Goal: Information Seeking & Learning: Learn about a topic

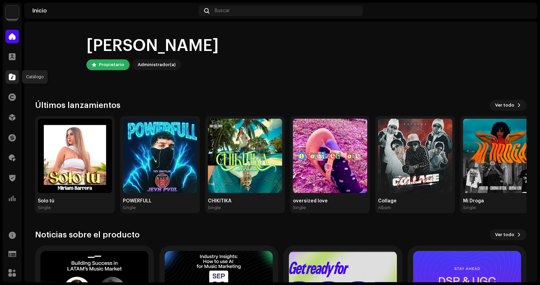
click at [14, 81] on div at bounding box center [11, 76] width 13 height 13
click at [12, 81] on div at bounding box center [11, 76] width 13 height 13
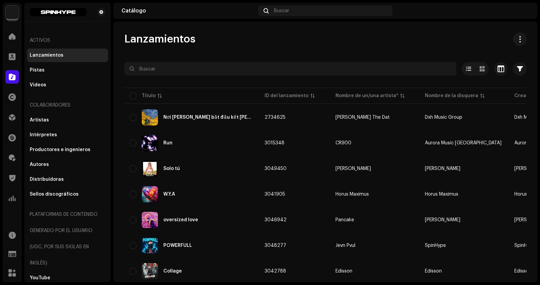
click at [268, 35] on div "Lanzamientos" at bounding box center [325, 38] width 402 height 13
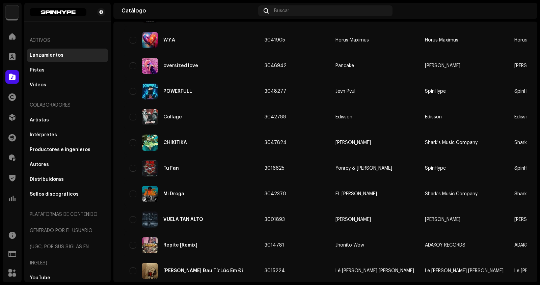
scroll to position [33, 0]
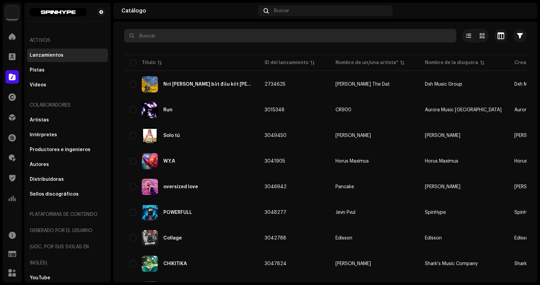
click at [190, 36] on input "text" at bounding box center [290, 35] width 332 height 13
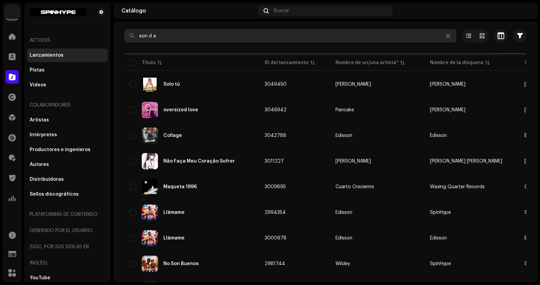
scroll to position [32, 0]
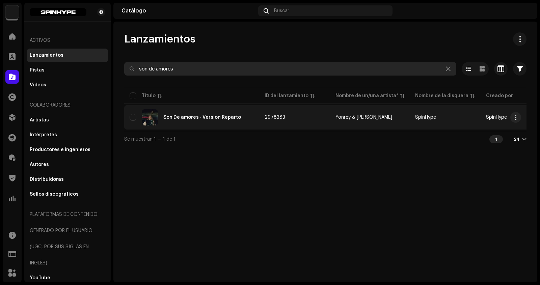
type input "son de amores"
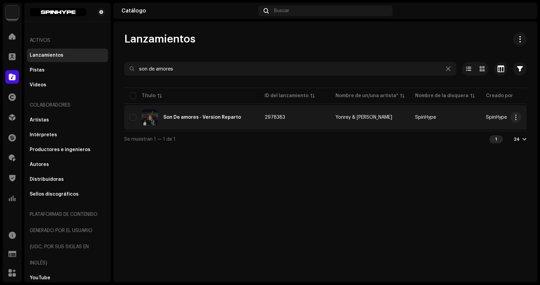
click at [230, 119] on div "Son De amores - Version Reparto" at bounding box center [192, 117] width 124 height 16
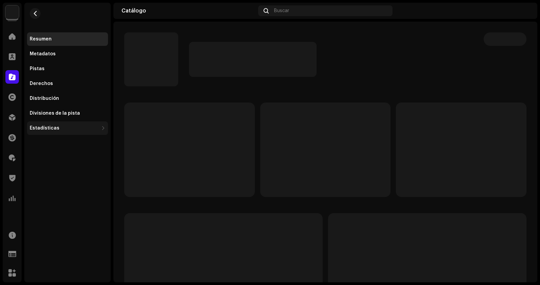
click at [94, 130] on div "Estadísticas" at bounding box center [64, 127] width 69 height 5
click at [95, 128] on div "Estadísticas" at bounding box center [64, 127] width 69 height 5
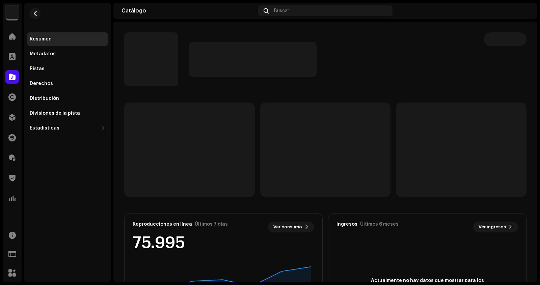
scroll to position [76, 0]
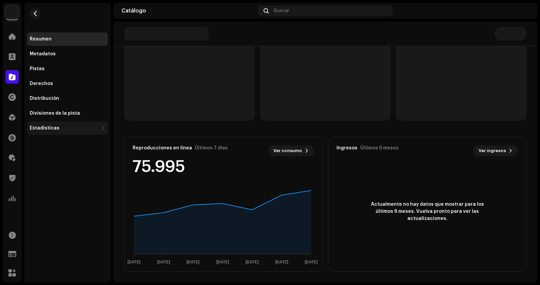
click at [70, 125] on div "Estadísticas" at bounding box center [67, 127] width 81 height 13
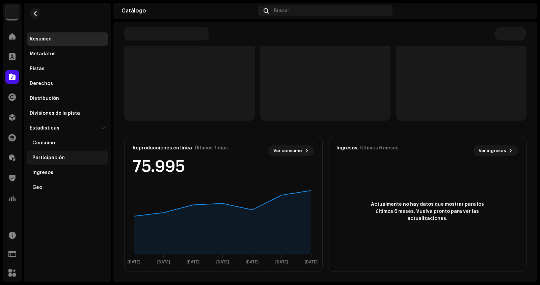
click at [63, 158] on div "Participación" at bounding box center [68, 157] width 73 height 5
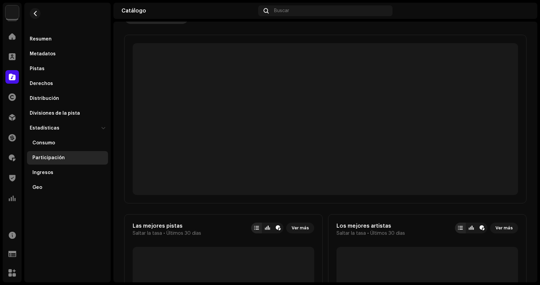
scroll to position [1, 0]
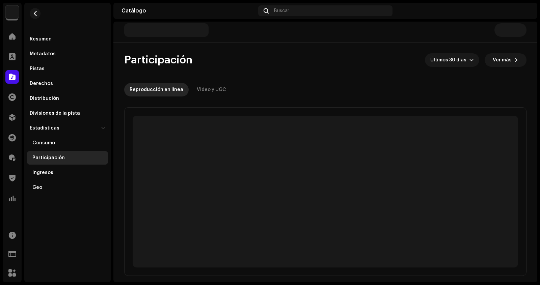
click at [63, 158] on div "Participación" at bounding box center [68, 157] width 73 height 5
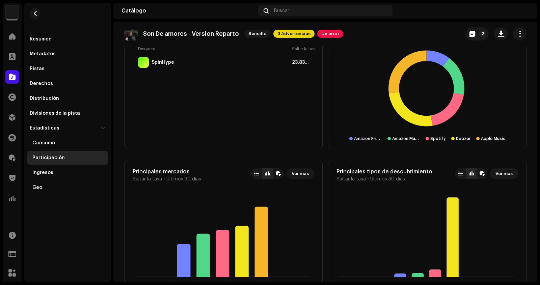
scroll to position [738, 0]
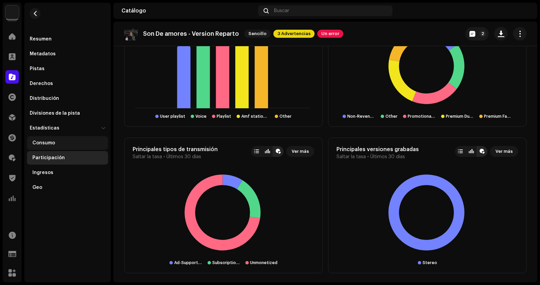
click at [55, 143] on div "Consumo" at bounding box center [68, 142] width 73 height 5
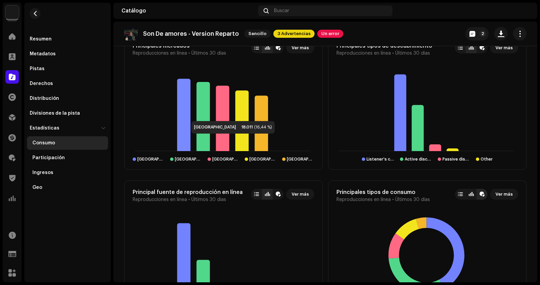
scroll to position [369, 0]
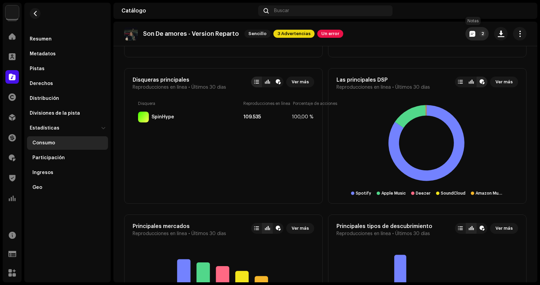
click at [477, 37] on button "2" at bounding box center [476, 33] width 23 height 13
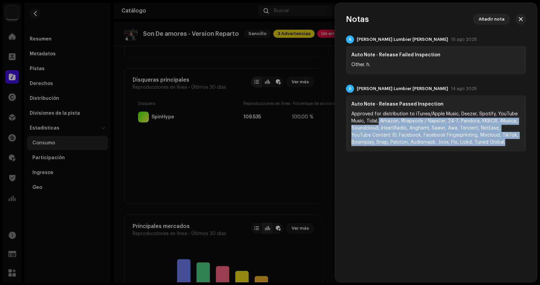
drag, startPoint x: 379, startPoint y: 118, endPoint x: 481, endPoint y: 140, distance: 104.2
click at [481, 140] on div "Approved for distribution to iTunes/Apple Music, Deezer, Spotify, YouTube Music…" at bounding box center [435, 128] width 169 height 35
click at [465, 170] on div "Notas Añadir nota A [PERSON_NAME] Lumbier [PERSON_NAME] 15 ago 2025 Auto Note -…" at bounding box center [436, 142] width 202 height 257
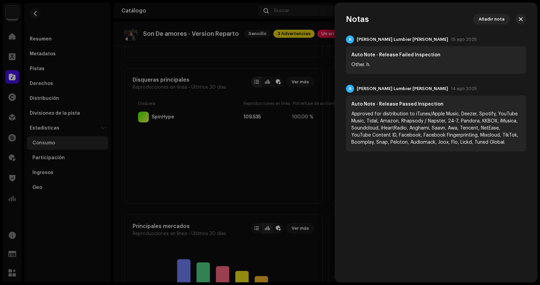
click at [307, 149] on div at bounding box center [270, 142] width 540 height 285
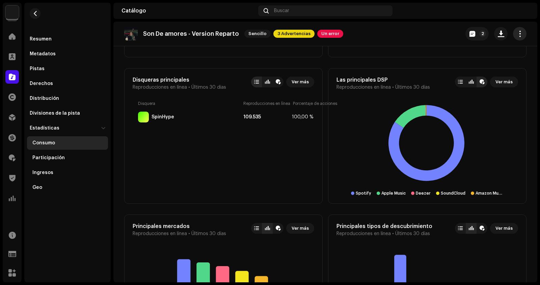
click at [516, 36] on span "button" at bounding box center [519, 33] width 6 height 5
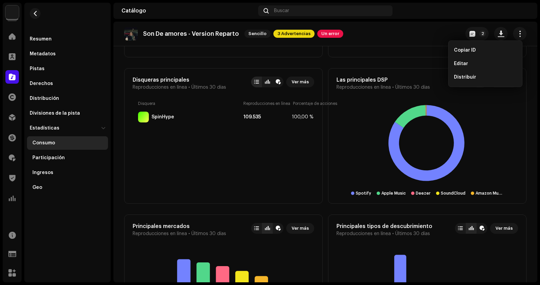
click at [365, 139] on rect at bounding box center [426, 143] width 180 height 84
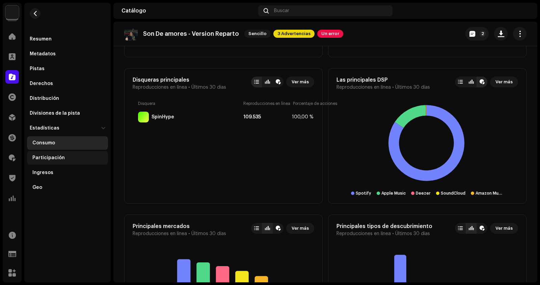
click at [74, 159] on div "Participación" at bounding box center [68, 157] width 73 height 5
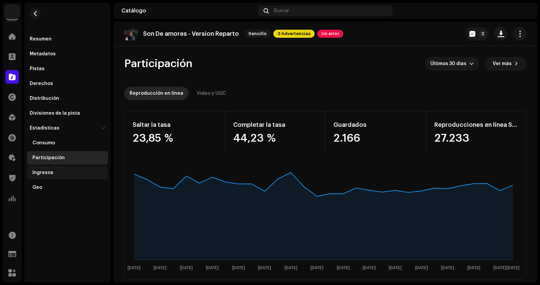
click at [61, 171] on div "Ingresos" at bounding box center [68, 172] width 73 height 5
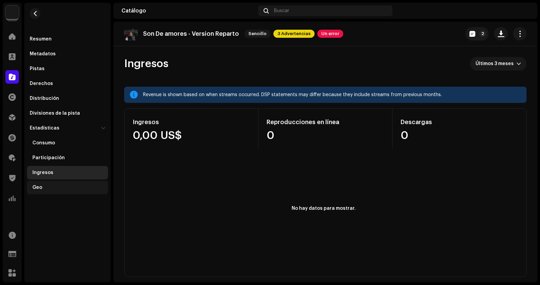
click at [66, 185] on div "Geo" at bounding box center [68, 187] width 73 height 5
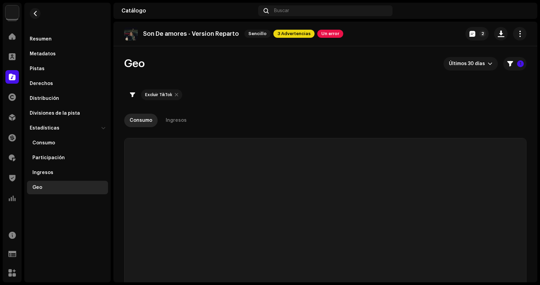
checkbox input "true"
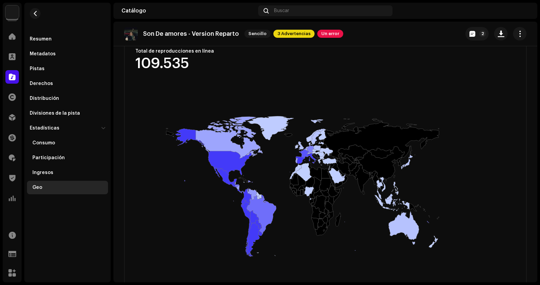
scroll to position [151, 0]
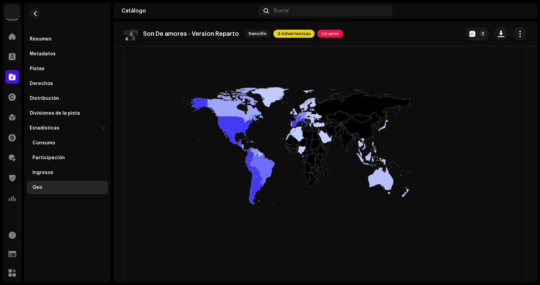
click at [246, 137] on rect at bounding box center [323, 156] width 398 height 270
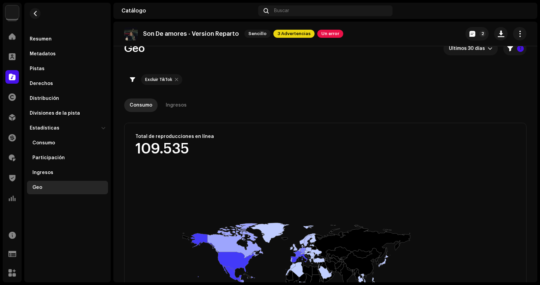
scroll to position [0, 0]
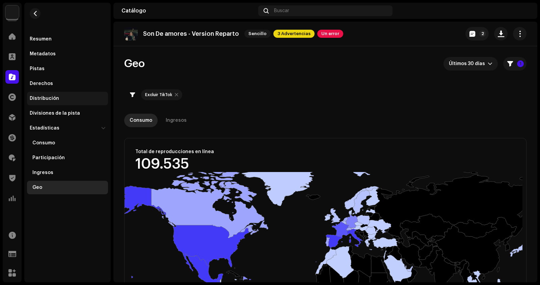
click at [60, 99] on div "Distribución" at bounding box center [68, 98] width 76 height 5
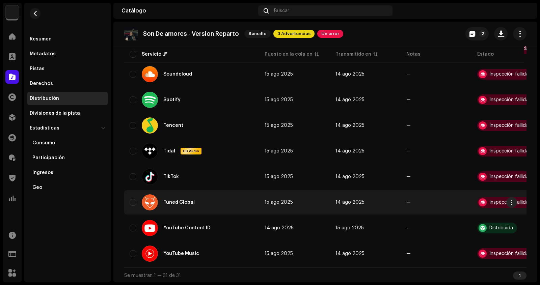
scroll to position [683, 0]
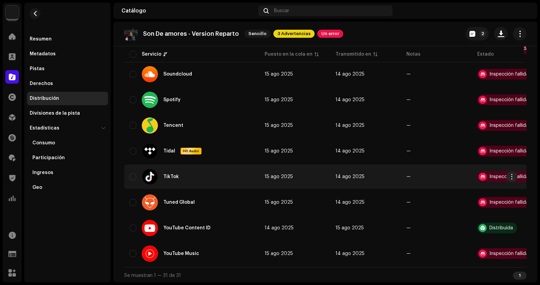
click at [203, 172] on div "TikTok" at bounding box center [192, 177] width 124 height 16
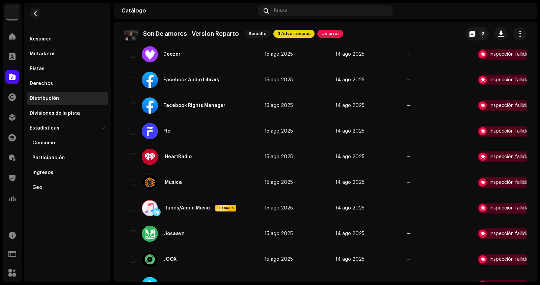
scroll to position [0, 0]
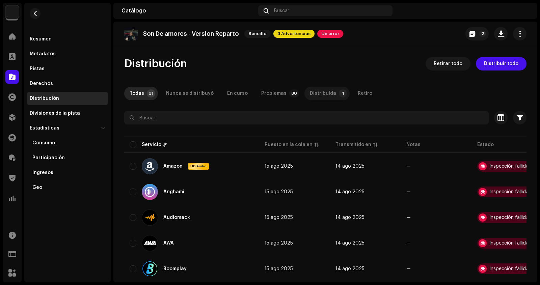
click at [318, 99] on div "Distribuída" at bounding box center [323, 93] width 26 height 13
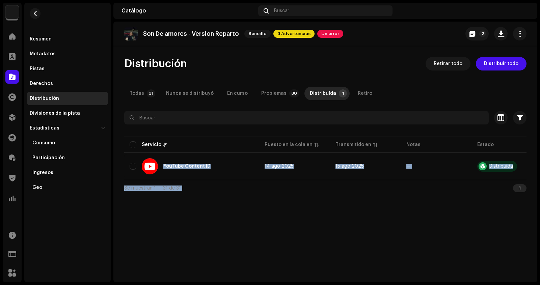
drag, startPoint x: 470, startPoint y: 182, endPoint x: 497, endPoint y: 181, distance: 27.0
click at [497, 181] on div "Seleccionado 0 Seleccionar todo 1 Opciones Filtros Estado Servicio Puesto en la…" at bounding box center [325, 153] width 402 height 85
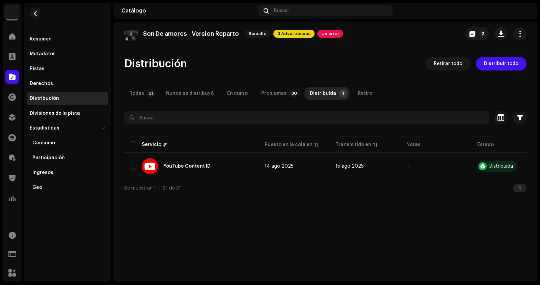
click at [308, 227] on div "Son De amores - Version Reparto Sencillo 3 Advertencias Un error 2 Distribución…" at bounding box center [325, 152] width 424 height 261
click at [52, 75] on div "Pistas" at bounding box center [67, 68] width 81 height 13
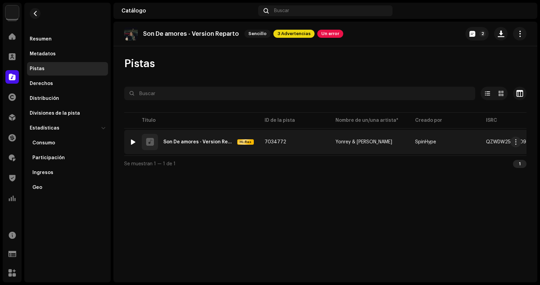
click at [216, 145] on div "1 Son De amores - Version Reparto Hi-Res" at bounding box center [192, 142] width 124 height 16
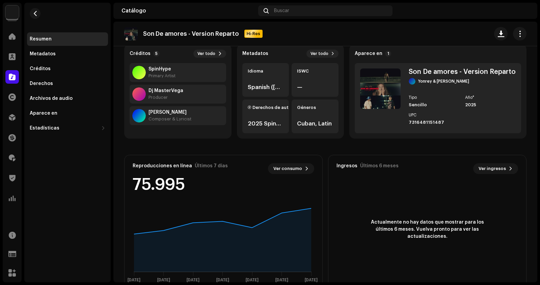
scroll to position [76, 0]
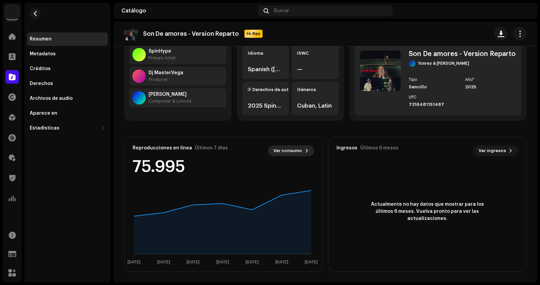
click at [297, 151] on span "Ver consumo" at bounding box center [287, 150] width 29 height 13
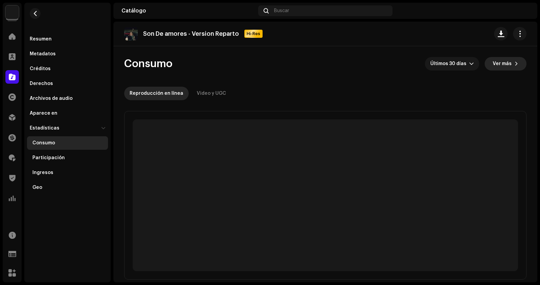
click at [514, 61] on span at bounding box center [516, 63] width 4 height 5
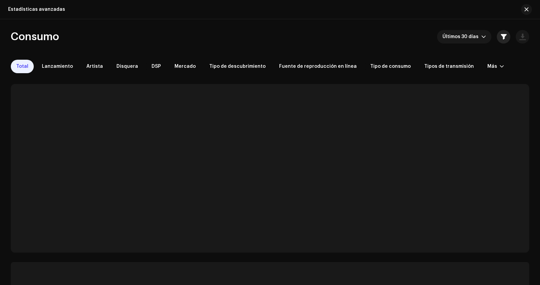
click at [501, 36] on span "button" at bounding box center [504, 36] width 6 height 5
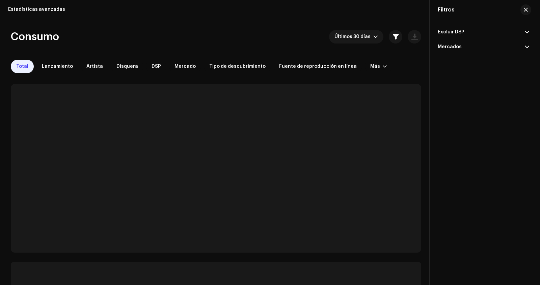
click at [499, 32] on p-accordion-header "Excluir DSP" at bounding box center [483, 32] width 91 height 15
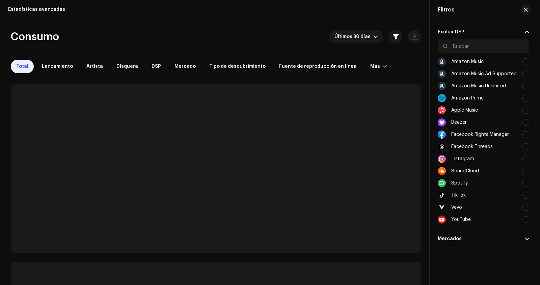
click at [467, 194] on div "TikTok" at bounding box center [483, 195] width 91 height 12
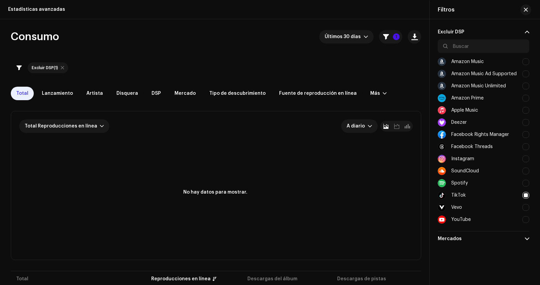
click at [270, 176] on rect at bounding box center [215, 200] width 392 height 108
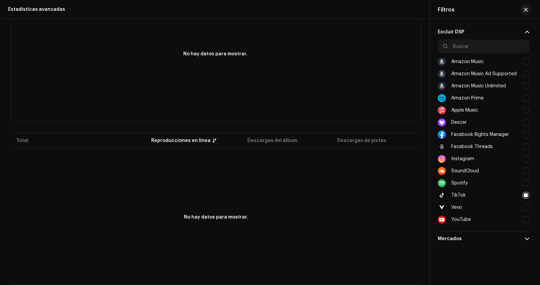
scroll to position [148, 0]
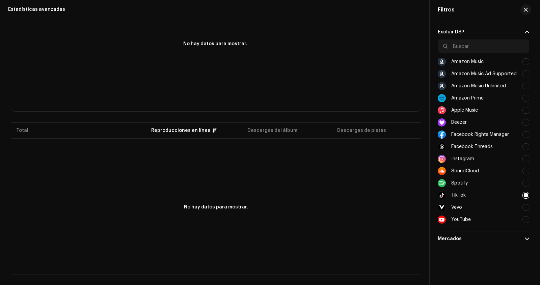
click at [342, 175] on div "No hay datos para mostrar." at bounding box center [216, 207] width 410 height 135
click at [527, 194] on div at bounding box center [525, 195] width 7 height 7
checkbox input "false"
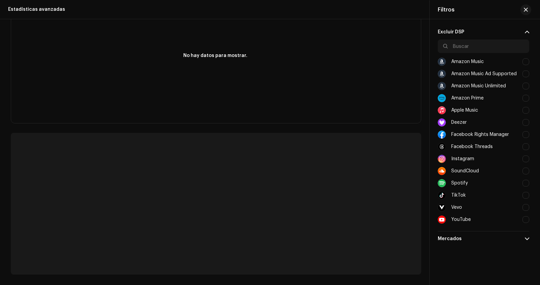
click at [527, 185] on div at bounding box center [525, 183] width 7 height 7
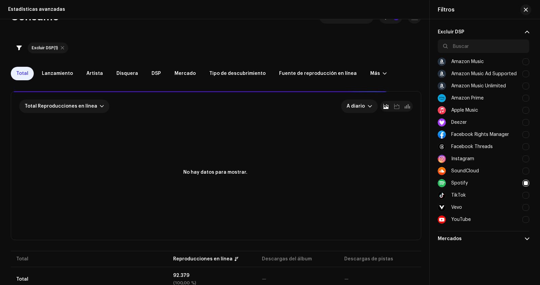
scroll to position [36, 0]
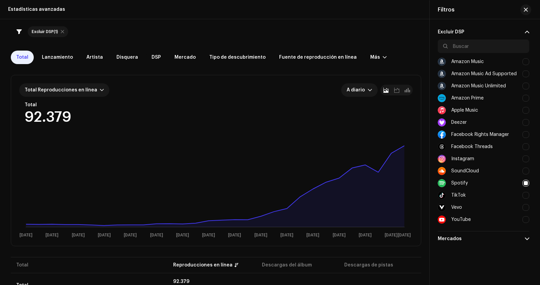
drag, startPoint x: 14, startPoint y: 114, endPoint x: 73, endPoint y: 113, distance: 58.4
click at [73, 113] on div "Total Reproducciones en línea A diario Total 92.379 Seleccionado 0 [DATE] sept …" at bounding box center [216, 160] width 410 height 171
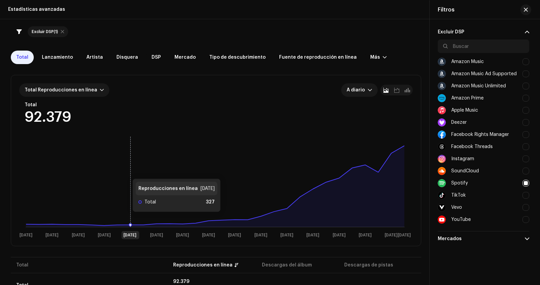
click at [125, 171] on rect at bounding box center [215, 187] width 392 height 108
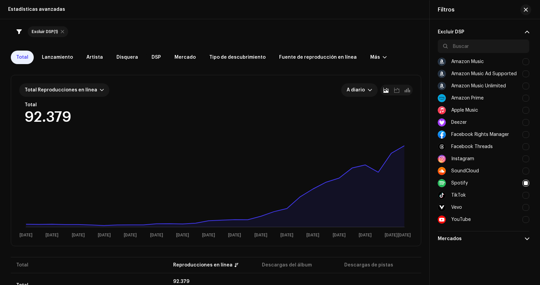
click at [526, 185] on div at bounding box center [525, 183] width 7 height 7
checkbox input "false"
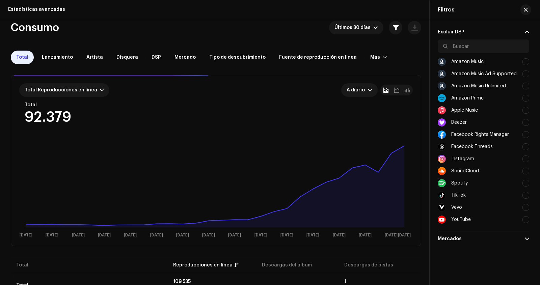
click at [527, 111] on div at bounding box center [525, 110] width 7 height 7
checkbox input "true"
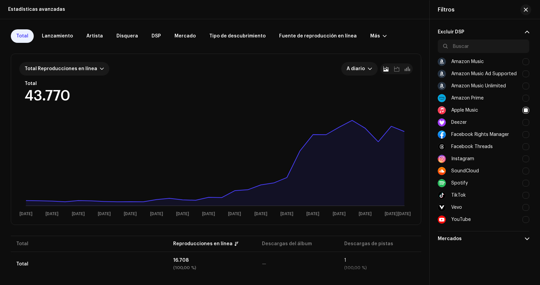
scroll to position [58, 0]
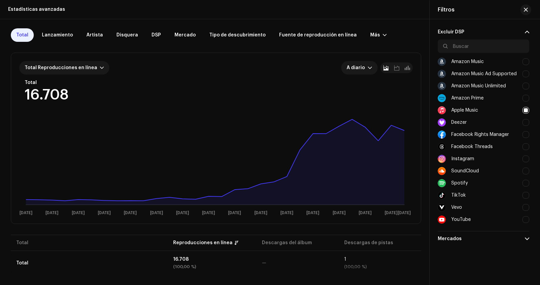
click at [526, 183] on div at bounding box center [525, 183] width 7 height 7
checkbox input "true"
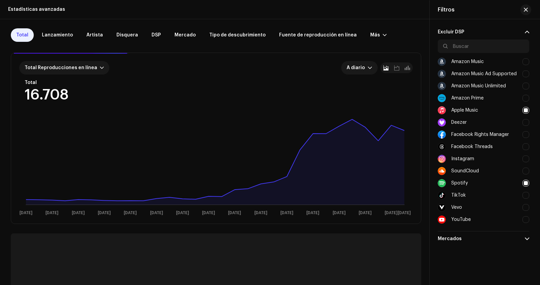
click at [528, 112] on div at bounding box center [525, 110] width 7 height 7
checkbox input "false"
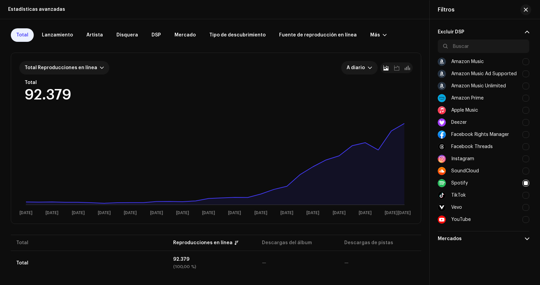
click at [524, 136] on div at bounding box center [525, 134] width 7 height 7
checkbox input "true"
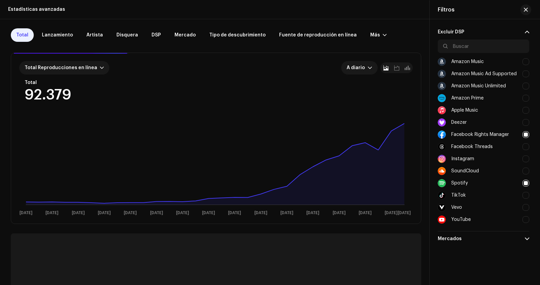
click at [525, 184] on div at bounding box center [525, 183] width 7 height 7
checkbox input "false"
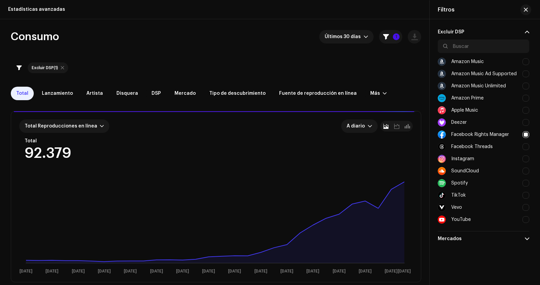
click at [529, 240] on div "Excluir DSP Amazon Music Amazon Music Ad Supported Amazon Music Unlimited Amazo…" at bounding box center [483, 142] width 108 height 247
click at [524, 236] on p-accordion-header "Mercados" at bounding box center [483, 238] width 91 height 15
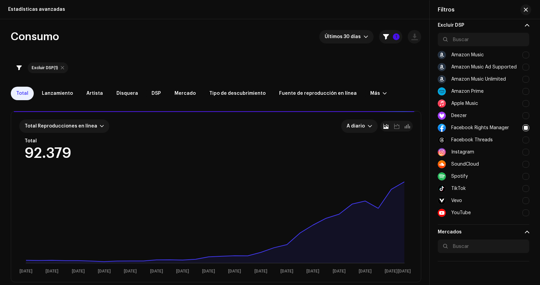
scroll to position [7, 0]
click at [527, 127] on div at bounding box center [525, 127] width 7 height 7
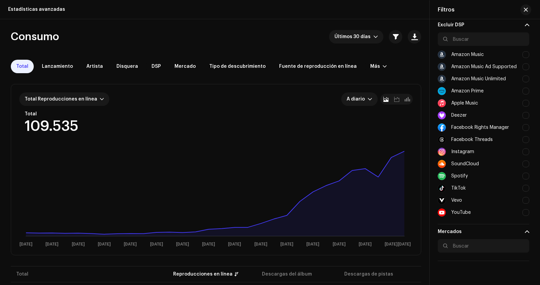
click at [523, 130] on div at bounding box center [525, 127] width 7 height 7
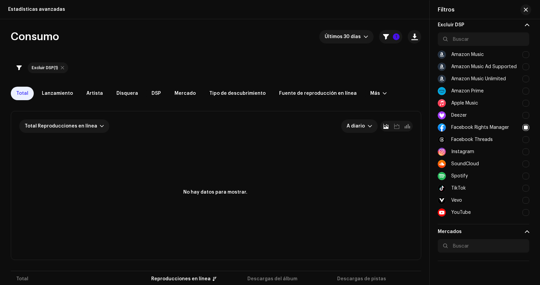
click at [524, 126] on div at bounding box center [525, 127] width 7 height 7
checkbox input "false"
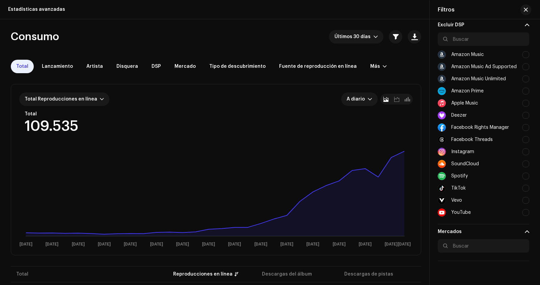
click at [523, 153] on div at bounding box center [525, 151] width 7 height 7
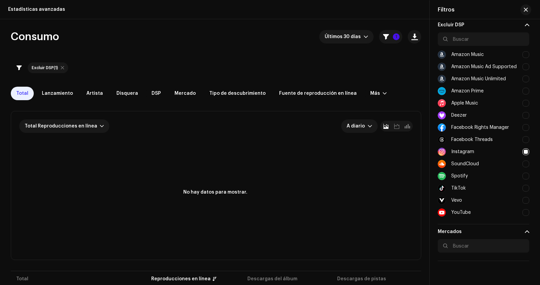
click at [524, 153] on div at bounding box center [525, 151] width 7 height 7
checkbox input "false"
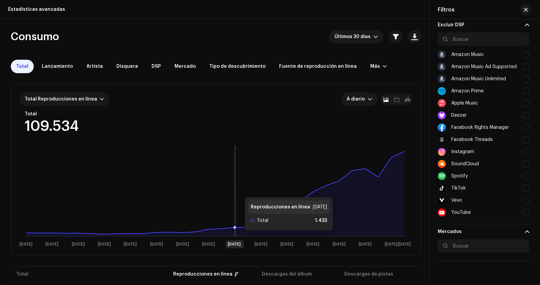
scroll to position [31, 0]
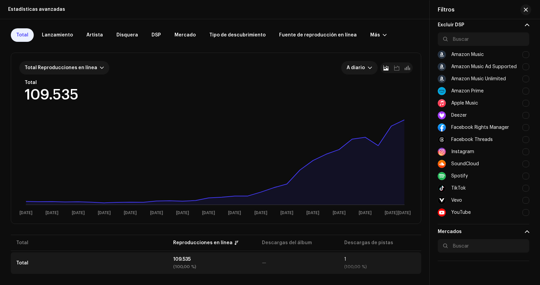
click at [238, 255] on td "109.535 (100,00 %)" at bounding box center [212, 263] width 89 height 22
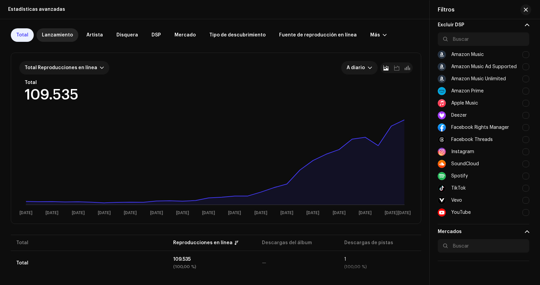
click at [56, 35] on span "Lanzamiento" at bounding box center [57, 34] width 31 height 5
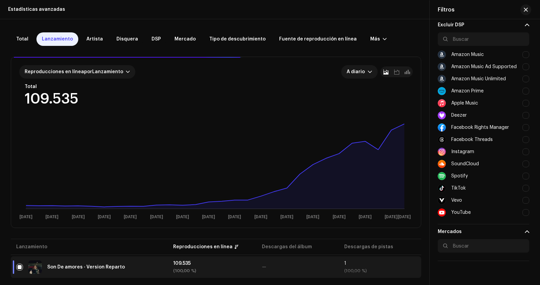
scroll to position [31, 0]
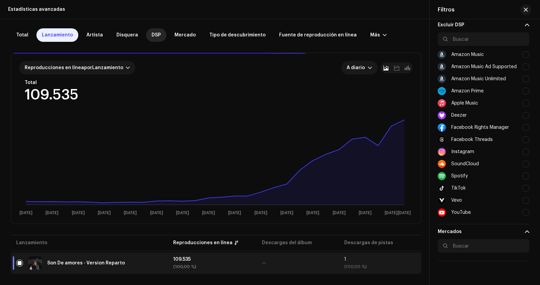
click at [151, 37] on span "DSP" at bounding box center [155, 34] width 9 height 5
